Goal: Task Accomplishment & Management: Manage account settings

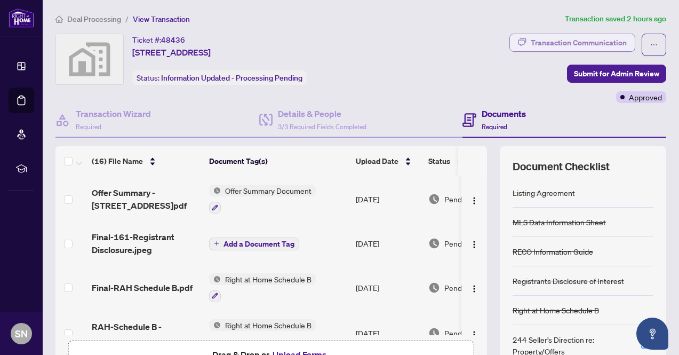
click at [565, 40] on div "Transaction Communication" at bounding box center [579, 42] width 96 height 17
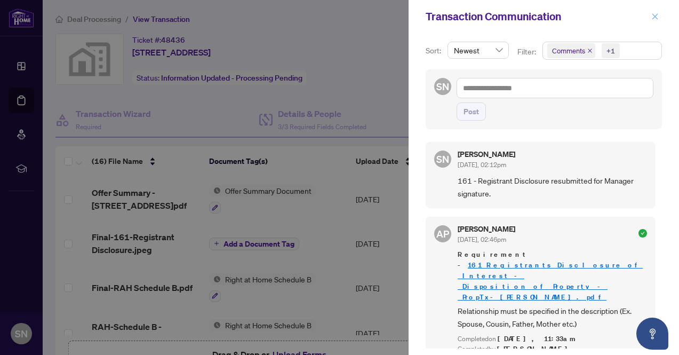
click at [655, 16] on icon "close" at bounding box center [655, 16] width 6 height 6
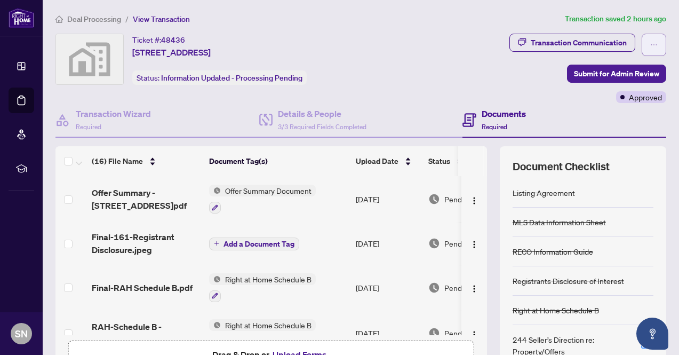
click at [655, 45] on icon "ellipsis" at bounding box center [653, 44] width 7 height 7
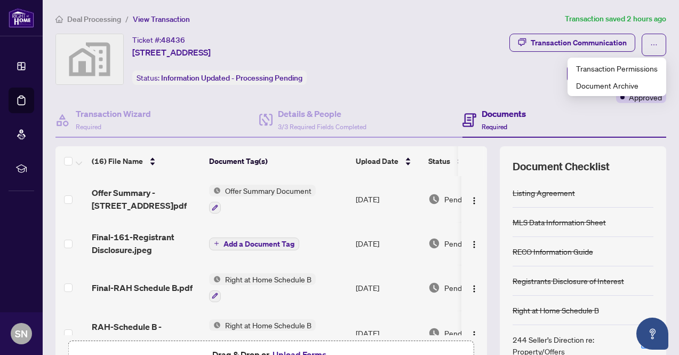
click at [503, 71] on div "Transaction Communication Submit for Admin Review Approved" at bounding box center [538, 68] width 256 height 69
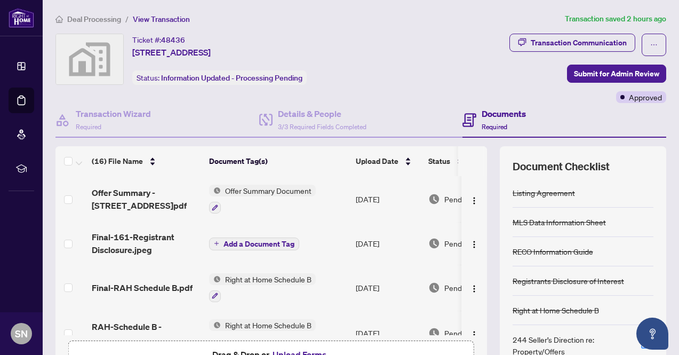
click at [603, 20] on article "Transaction saved 2 hours ago" at bounding box center [615, 19] width 101 height 12
click at [591, 73] on span "Submit for Admin Review" at bounding box center [616, 73] width 85 height 17
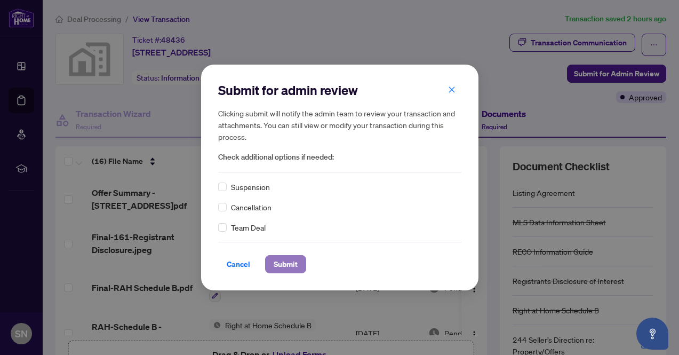
click at [288, 265] on span "Submit" at bounding box center [286, 264] width 24 height 17
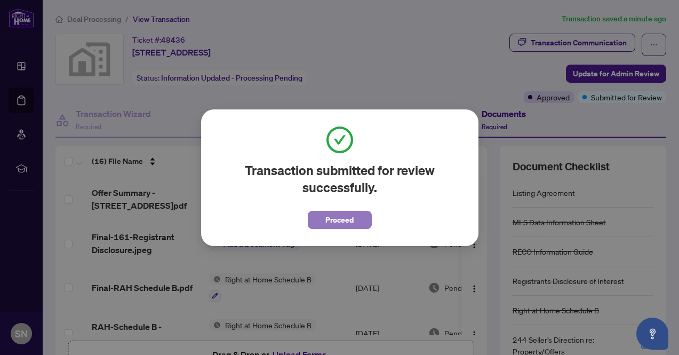
click at [345, 221] on span "Proceed" at bounding box center [339, 219] width 28 height 17
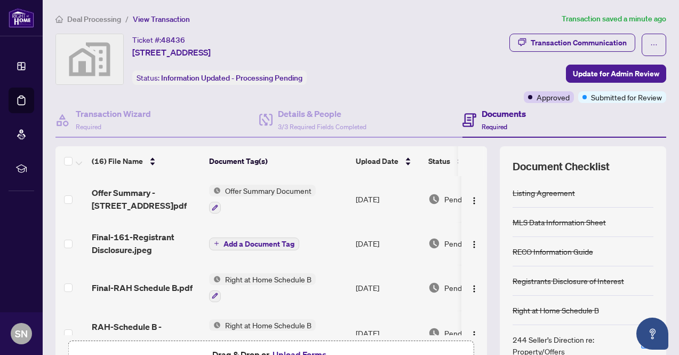
click at [450, 45] on div "Transaction Communication Update for Admin Review Approved Submitted for Review" at bounding box center [538, 68] width 256 height 69
click at [548, 43] on div "Transaction Communication" at bounding box center [579, 42] width 96 height 17
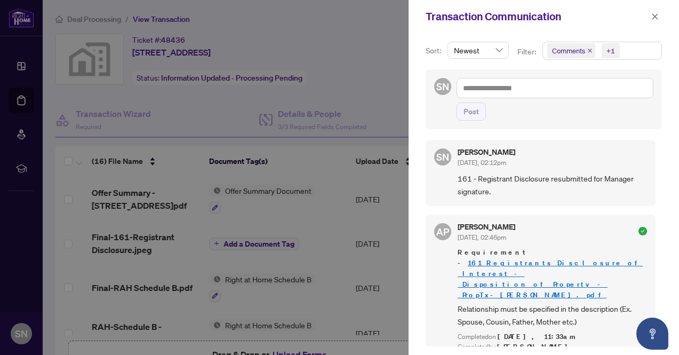
click at [499, 50] on span "Newest" at bounding box center [478, 50] width 49 height 16
click at [577, 19] on div "Transaction Communication" at bounding box center [537, 17] width 222 height 16
click at [587, 85] on textarea at bounding box center [555, 88] width 197 height 20
click at [656, 16] on icon "close" at bounding box center [654, 16] width 7 height 7
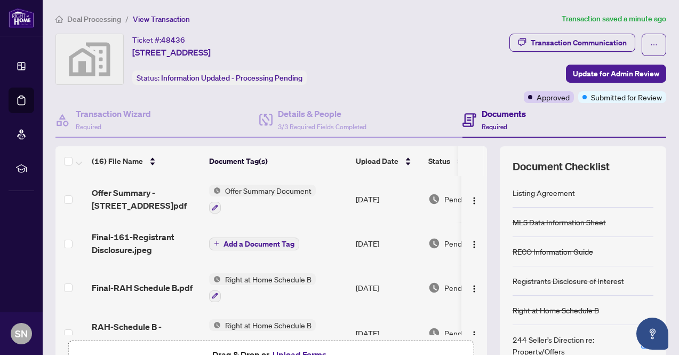
click at [447, 47] on div "Transaction Communication Update for Admin Review Approved Submitted for Review" at bounding box center [538, 68] width 256 height 69
click at [577, 20] on article "Transaction saved a minute ago" at bounding box center [614, 19] width 105 height 12
click at [106, 19] on span "Deal Processing" at bounding box center [94, 19] width 54 height 10
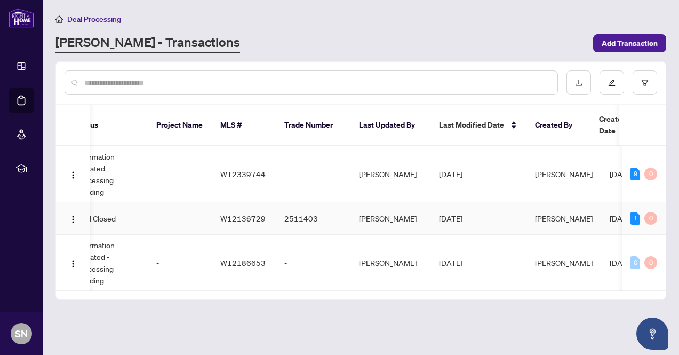
scroll to position [0, 380]
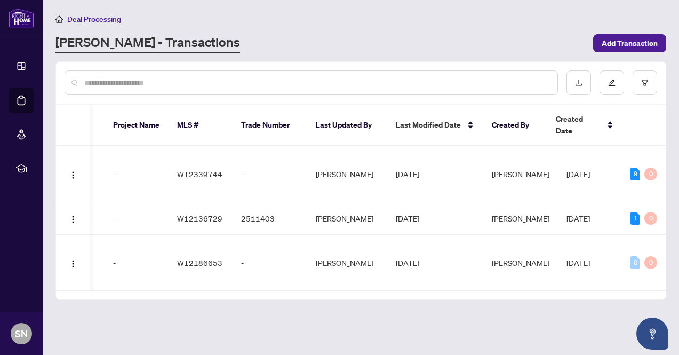
click at [475, 84] on input "text" at bounding box center [316, 83] width 465 height 12
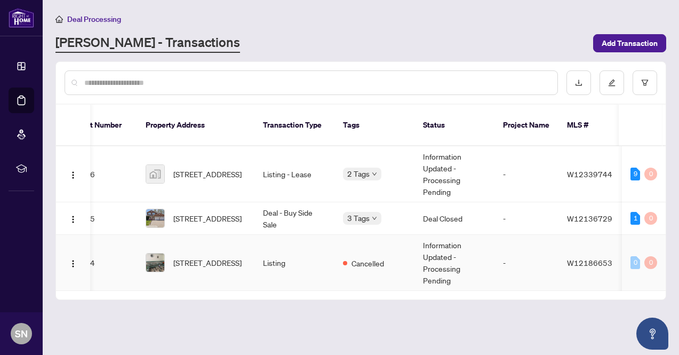
scroll to position [0, 0]
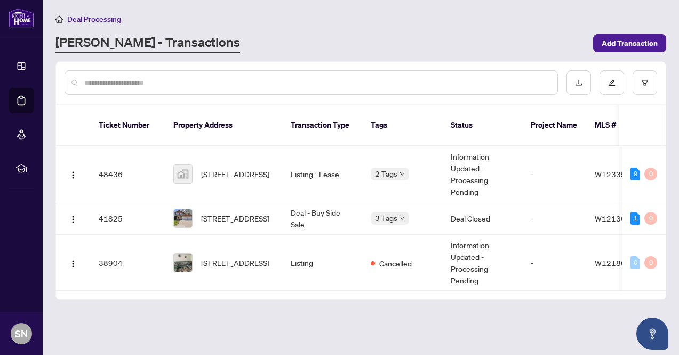
click at [355, 27] on div "Deal Processing [PERSON_NAME] - Transactions Add Transaction" at bounding box center [360, 33] width 611 height 40
click at [74, 171] on img "button" at bounding box center [73, 175] width 9 height 9
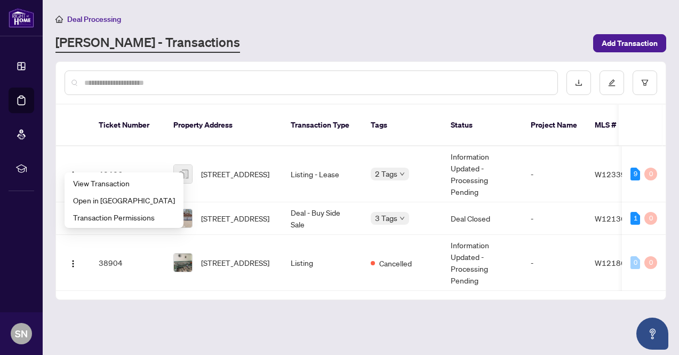
click at [518, 38] on div "[PERSON_NAME] - Transactions" at bounding box center [320, 43] width 531 height 19
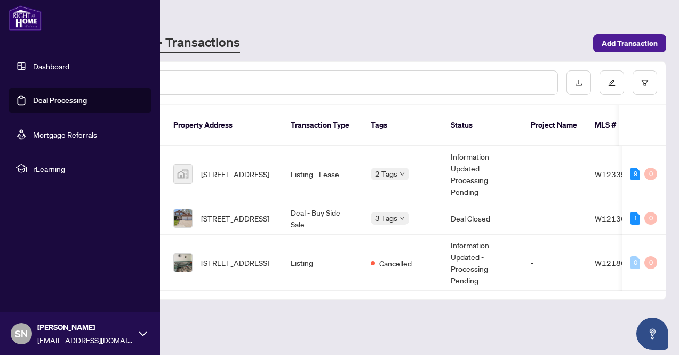
click at [87, 101] on link "Deal Processing" at bounding box center [60, 100] width 54 height 10
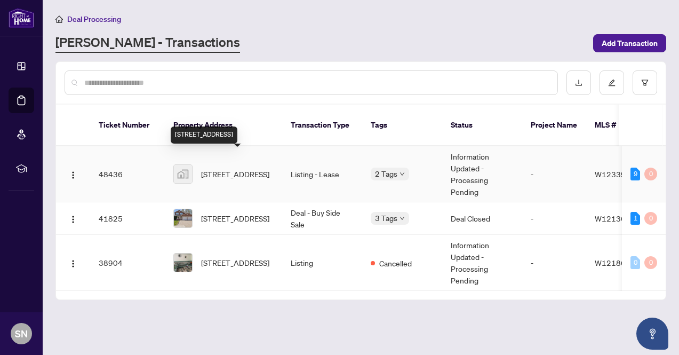
click at [217, 168] on span "[STREET_ADDRESS]" at bounding box center [235, 174] width 68 height 12
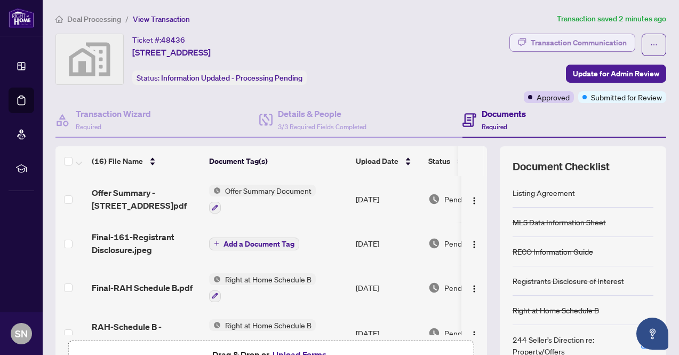
click at [521, 42] on icon "button" at bounding box center [522, 42] width 9 height 9
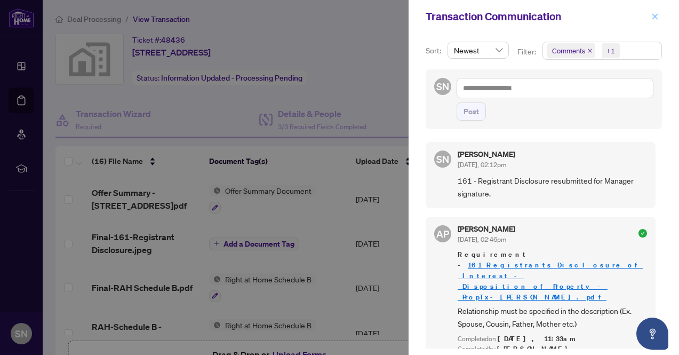
click at [654, 19] on icon "close" at bounding box center [654, 16] width 7 height 7
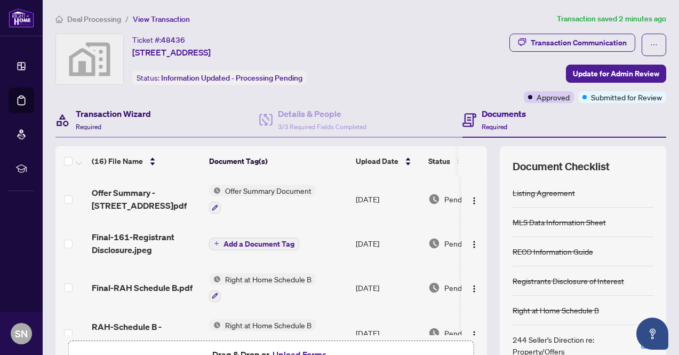
click at [92, 116] on h4 "Transaction Wizard" at bounding box center [113, 113] width 75 height 13
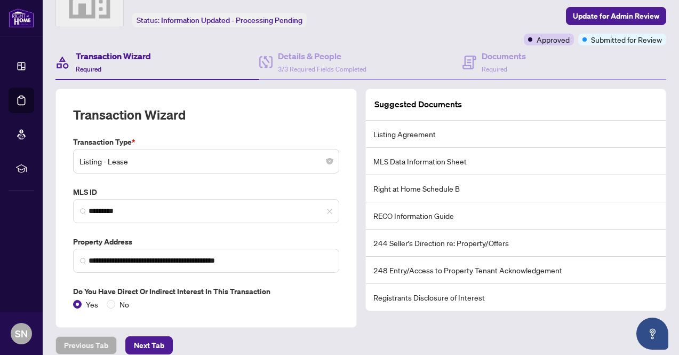
scroll to position [107, 0]
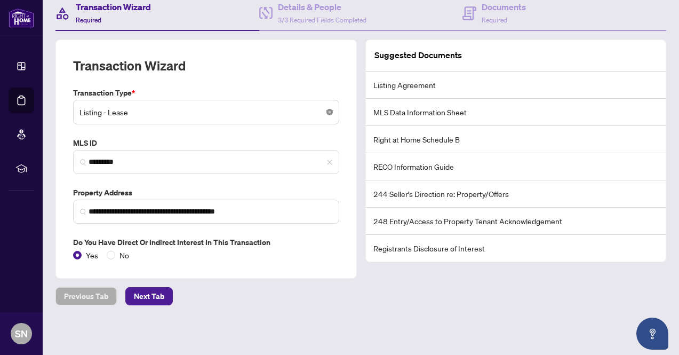
click at [329, 110] on body "**********" at bounding box center [339, 177] width 679 height 355
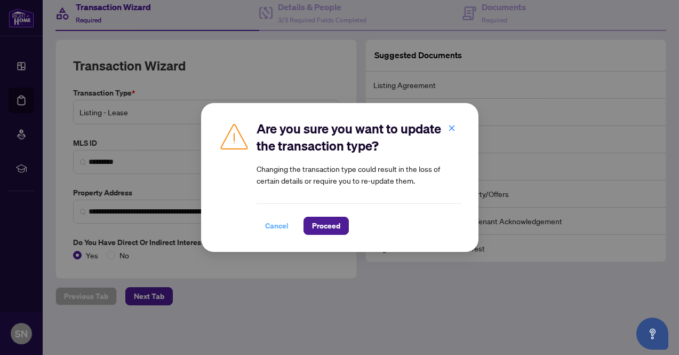
click at [269, 227] on span "Cancel" at bounding box center [276, 225] width 23 height 17
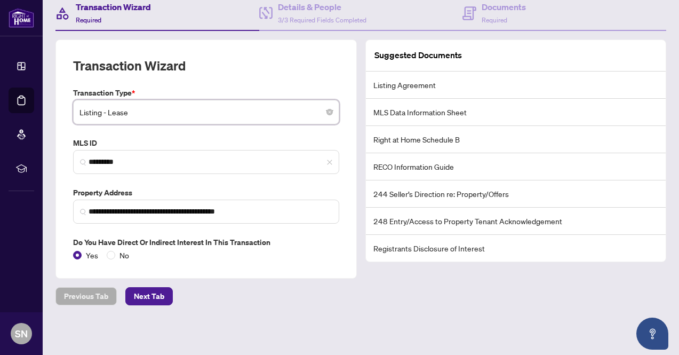
click at [398, 316] on div "**********" at bounding box center [360, 124] width 619 height 436
click at [93, 113] on span "Listing - Lease" at bounding box center [205, 112] width 253 height 20
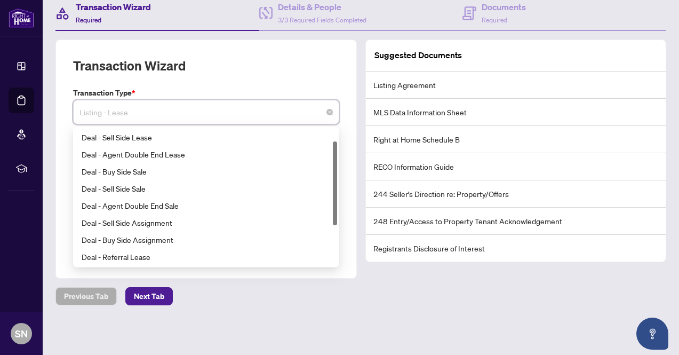
scroll to position [85, 0]
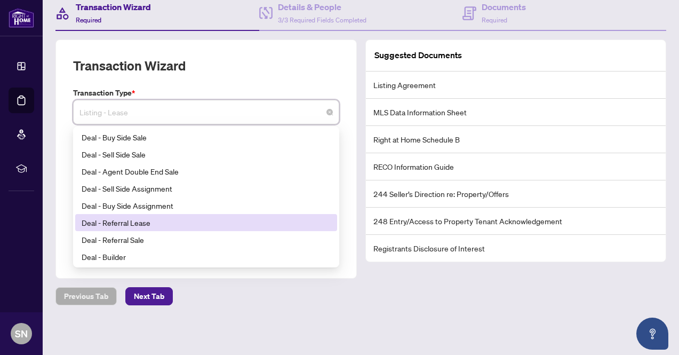
click at [107, 221] on div "Deal - Referral Lease" at bounding box center [206, 223] width 249 height 12
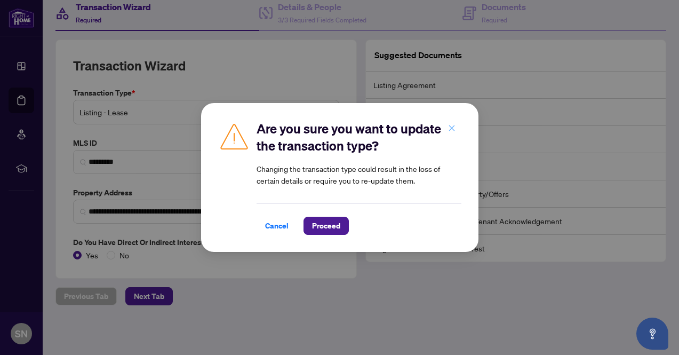
click at [451, 130] on icon "close" at bounding box center [451, 127] width 7 height 7
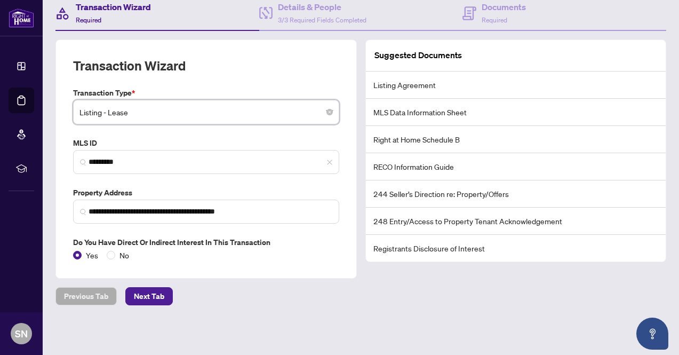
click at [361, 204] on div "Suggested Documents Listing Agreement MLS Data Information Sheet Right at Home …" at bounding box center [516, 158] width 310 height 239
